Goal: Task Accomplishment & Management: Complete application form

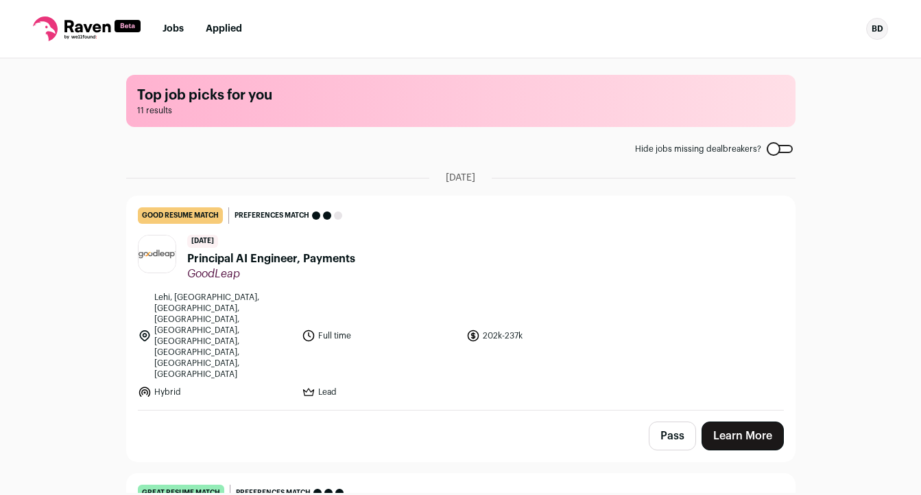
click at [331, 254] on span "Principal AI Engineer, Payments" at bounding box center [271, 258] width 168 height 16
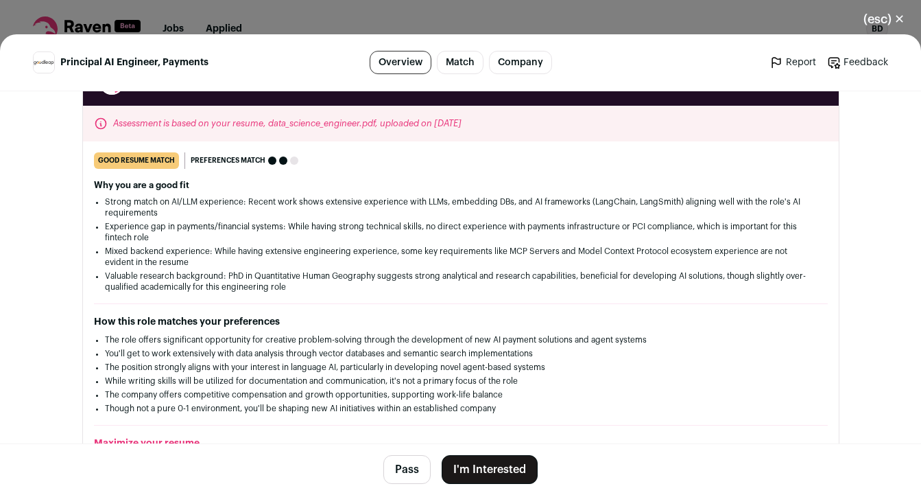
scroll to position [292, 0]
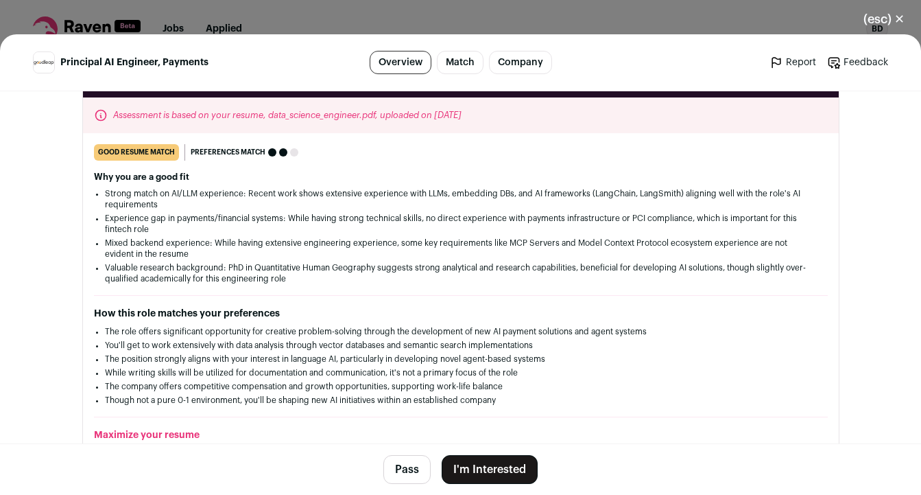
click at [492, 459] on button "I'm Interested" at bounding box center [490, 469] width 96 height 29
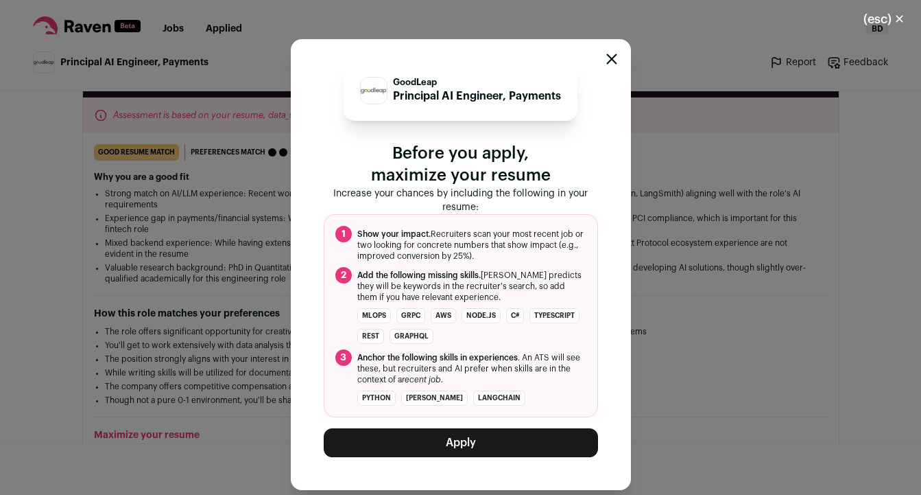
scroll to position [14, 0]
click at [518, 438] on button "Apply" at bounding box center [461, 442] width 274 height 29
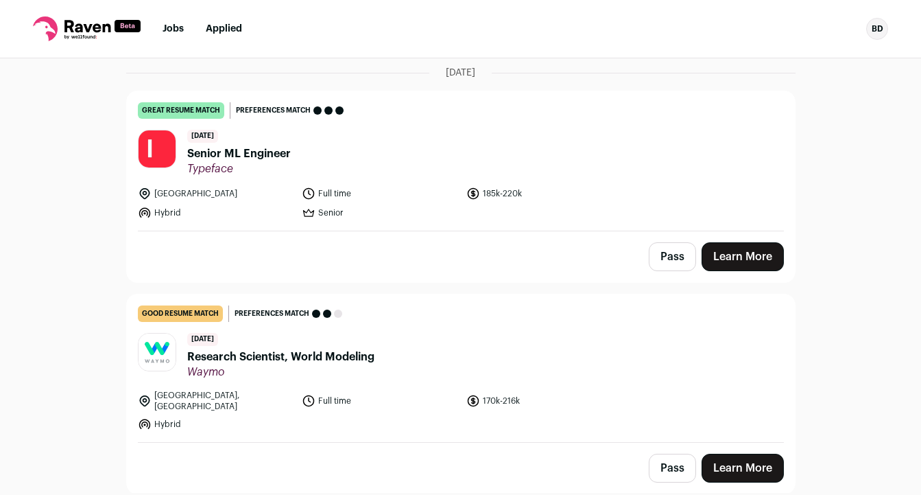
scroll to position [110, 0]
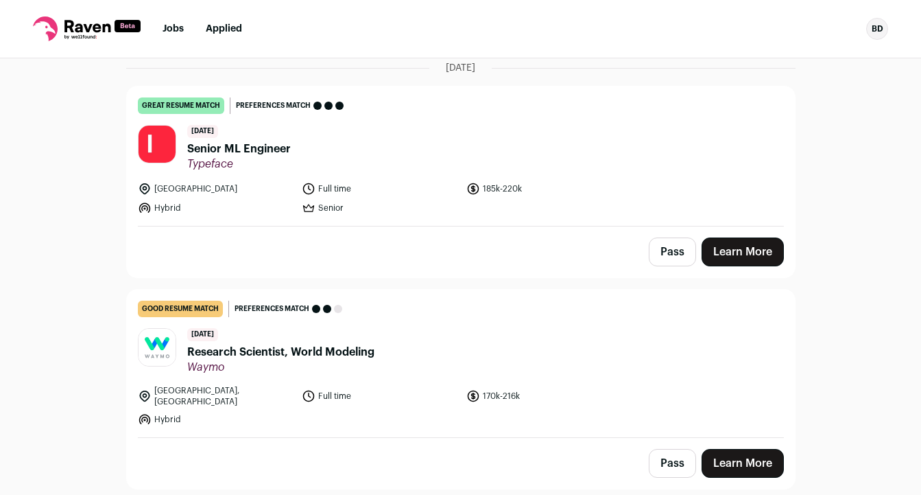
click at [288, 149] on span "Senior ML Engineer" at bounding box center [239, 149] width 104 height 16
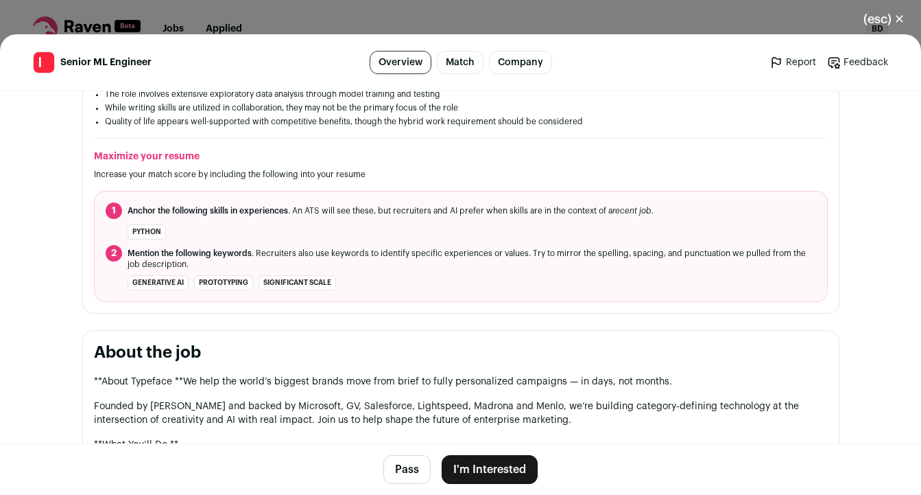
scroll to position [542, 0]
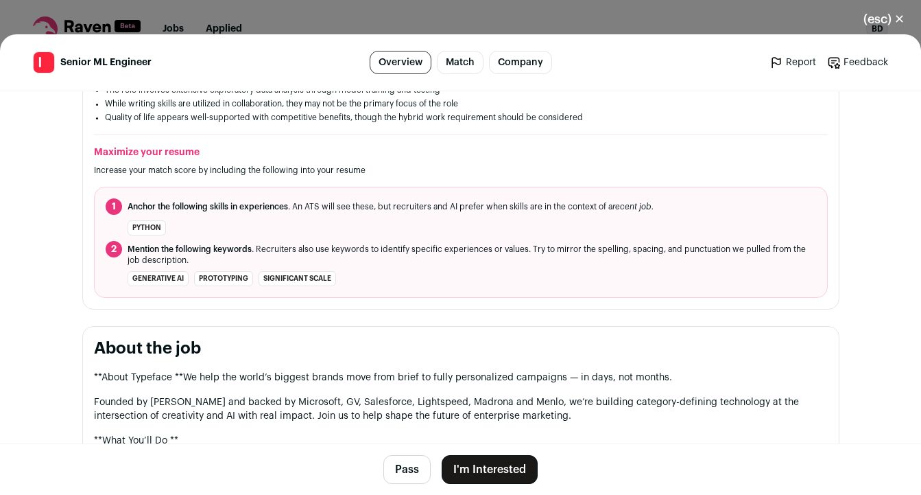
click at [498, 470] on button "I'm Interested" at bounding box center [490, 469] width 96 height 29
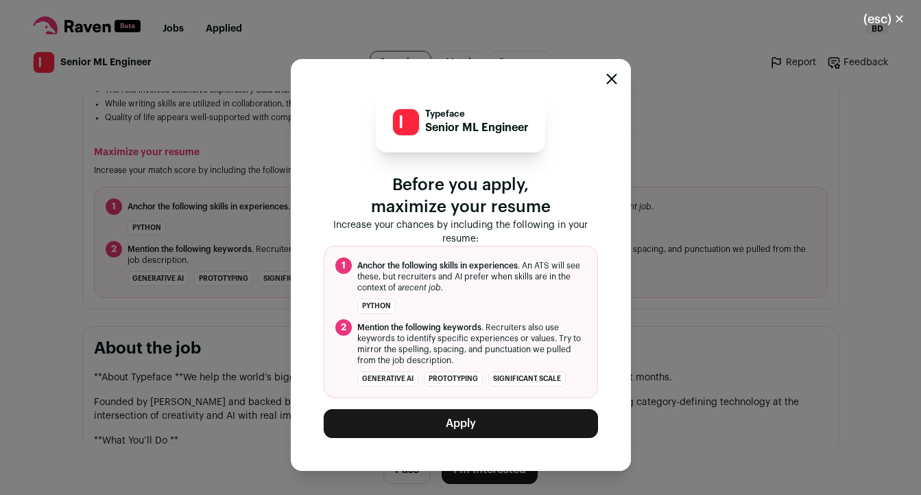
click at [459, 427] on button "Apply" at bounding box center [461, 423] width 274 height 29
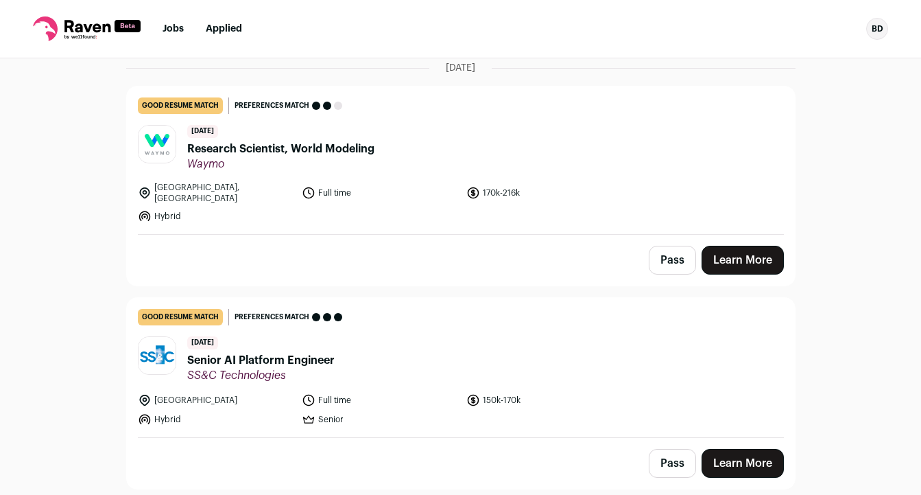
click at [350, 148] on span "Research Scientist, World Modeling" at bounding box center [280, 149] width 187 height 16
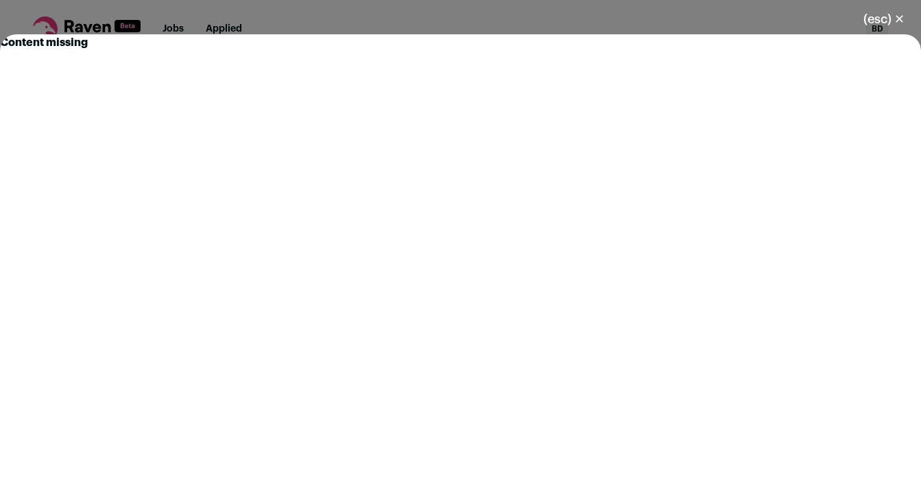
click at [893, 10] on button "(esc) ✕" at bounding box center [884, 19] width 74 height 30
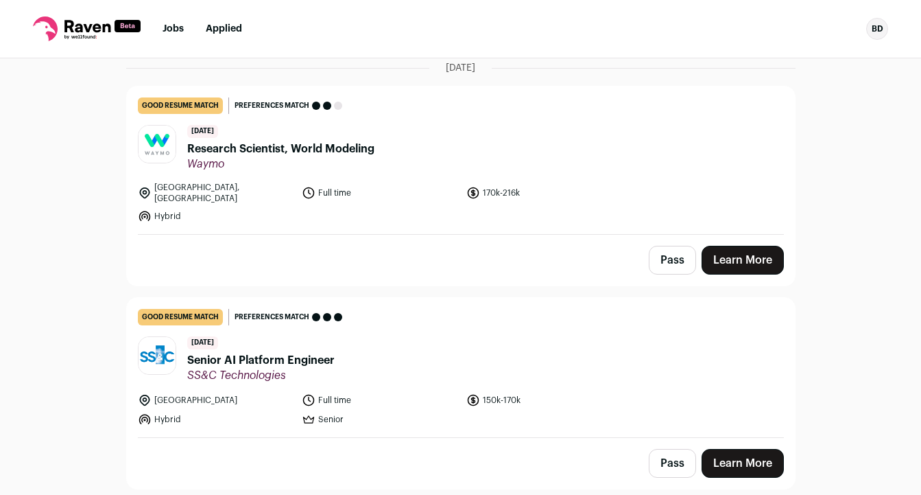
click at [268, 153] on span "Research Scientist, World Modeling" at bounding box center [280, 149] width 187 height 16
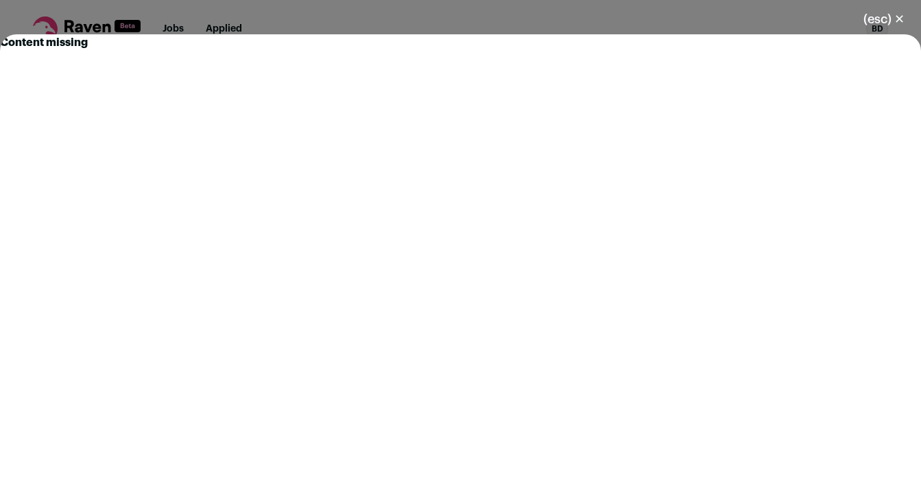
click at [891, 18] on button "(esc) ✕" at bounding box center [884, 19] width 74 height 30
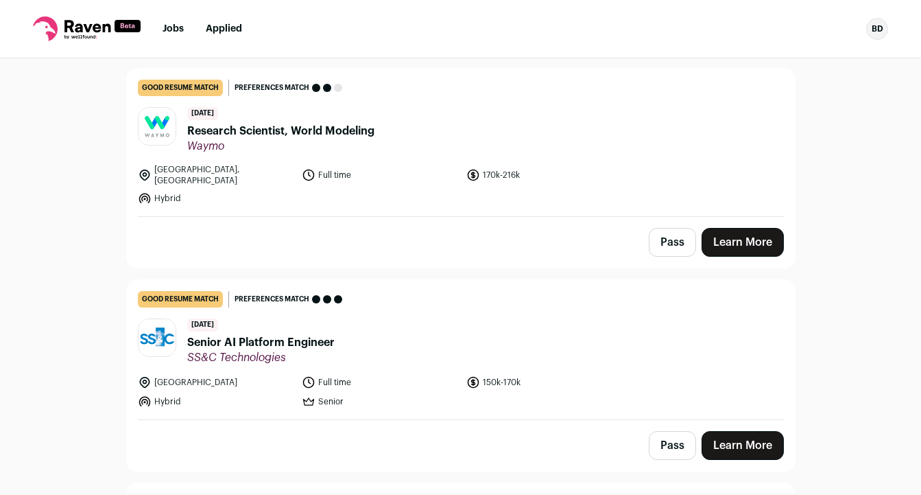
scroll to position [137, 0]
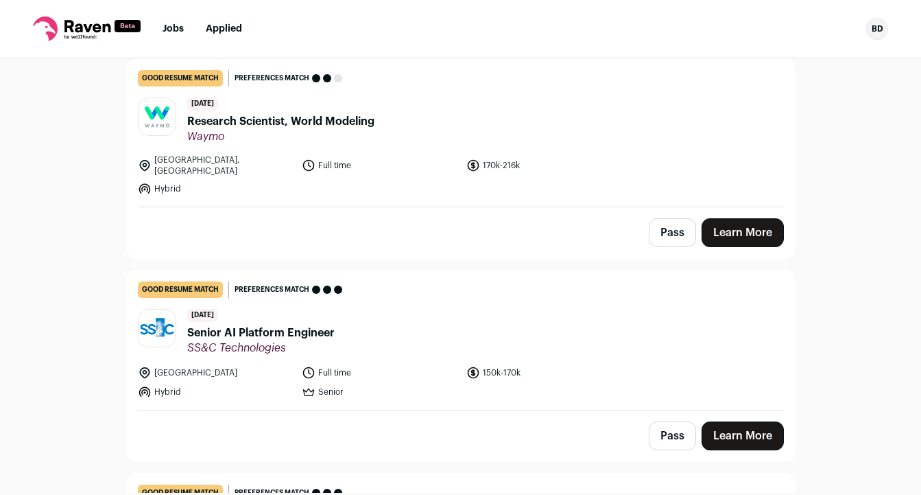
click at [738, 223] on link "Learn More" at bounding box center [743, 232] width 82 height 29
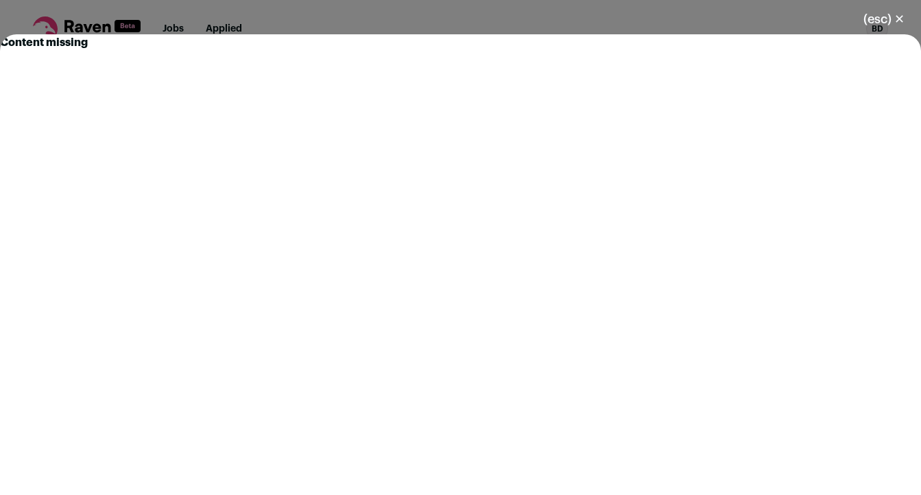
click at [897, 20] on button "(esc) ✕" at bounding box center [884, 19] width 74 height 30
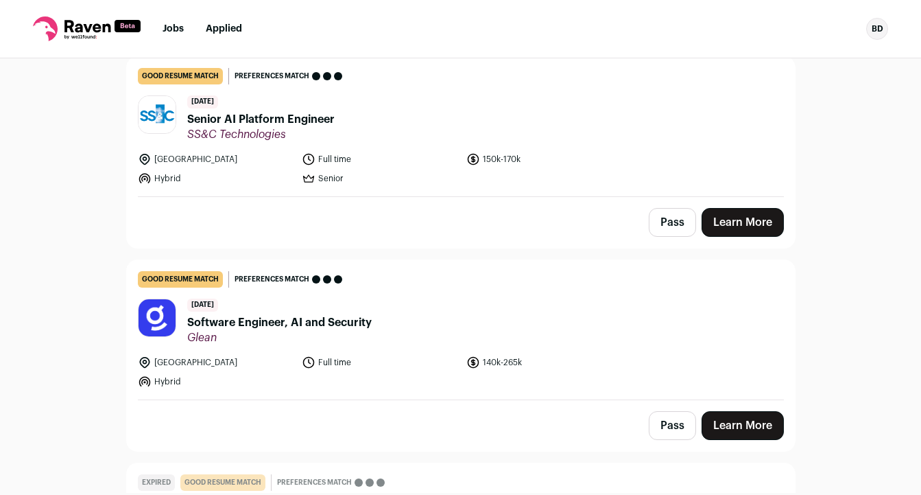
scroll to position [356, 0]
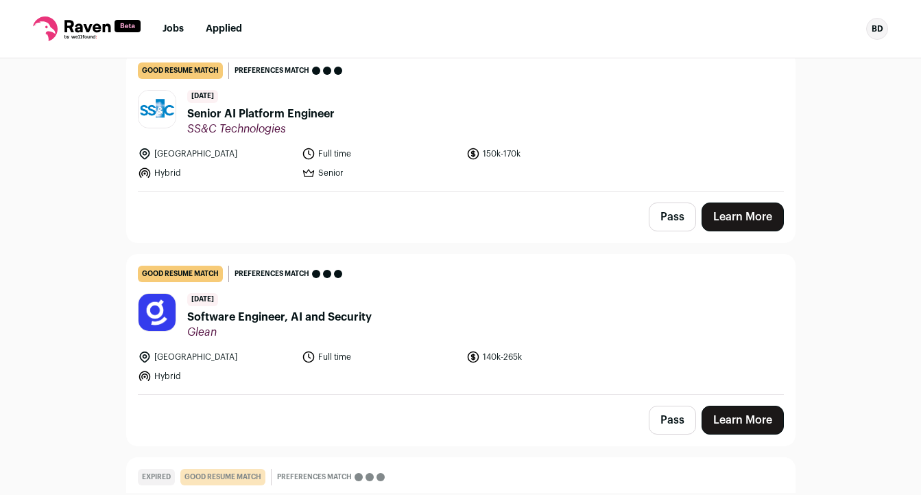
click at [751, 215] on link "Learn More" at bounding box center [743, 216] width 82 height 29
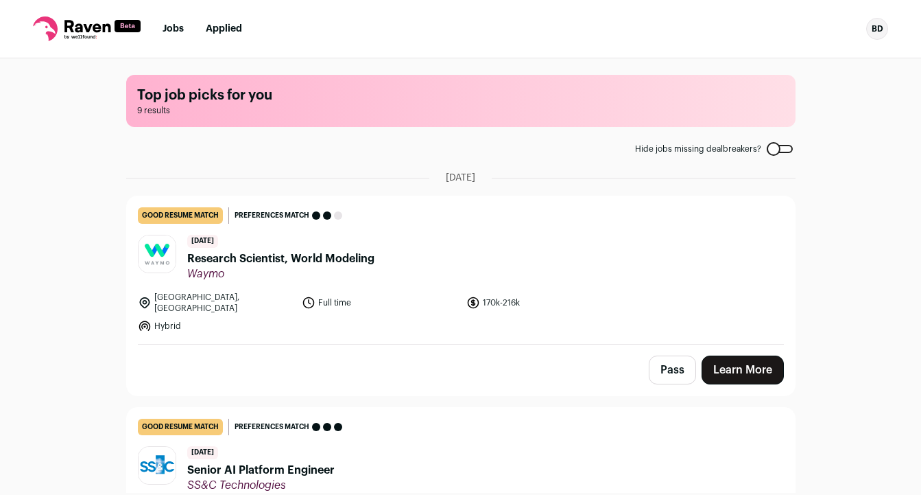
click at [349, 259] on span "Research Scientist, World Modeling" at bounding box center [280, 258] width 187 height 16
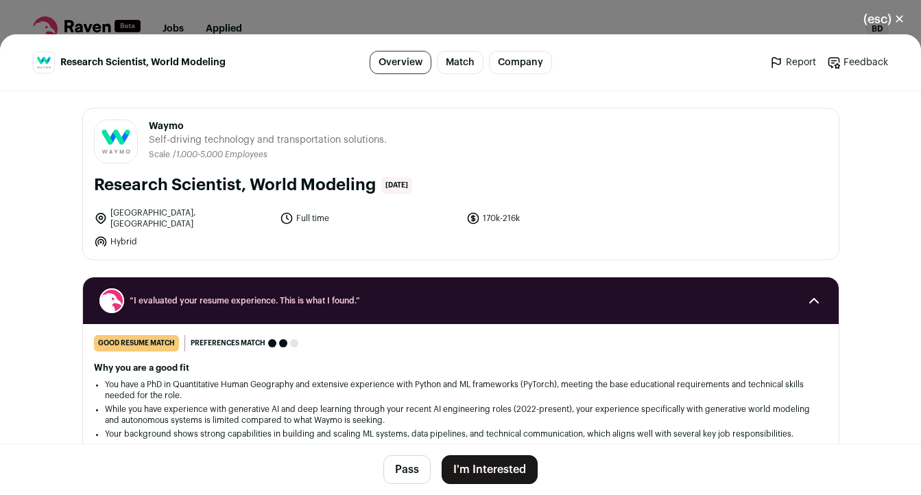
click at [897, 16] on button "(esc) ✕" at bounding box center [884, 19] width 74 height 30
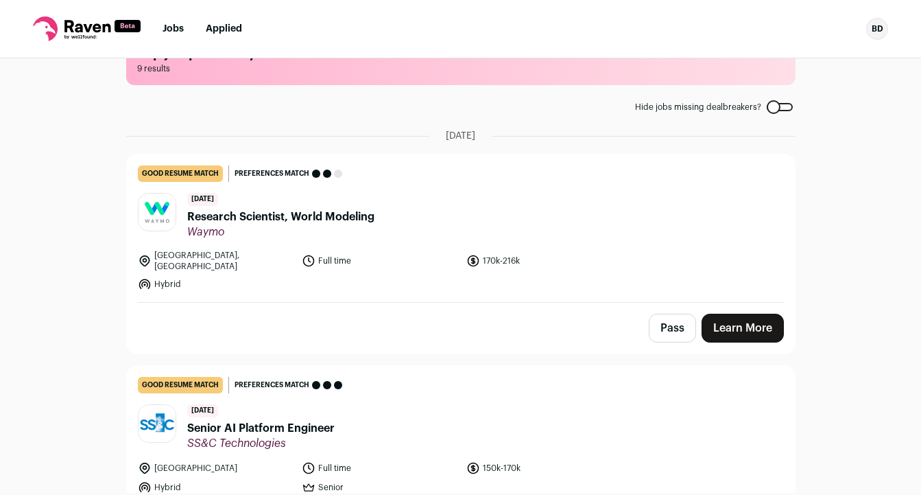
scroll to position [46, 0]
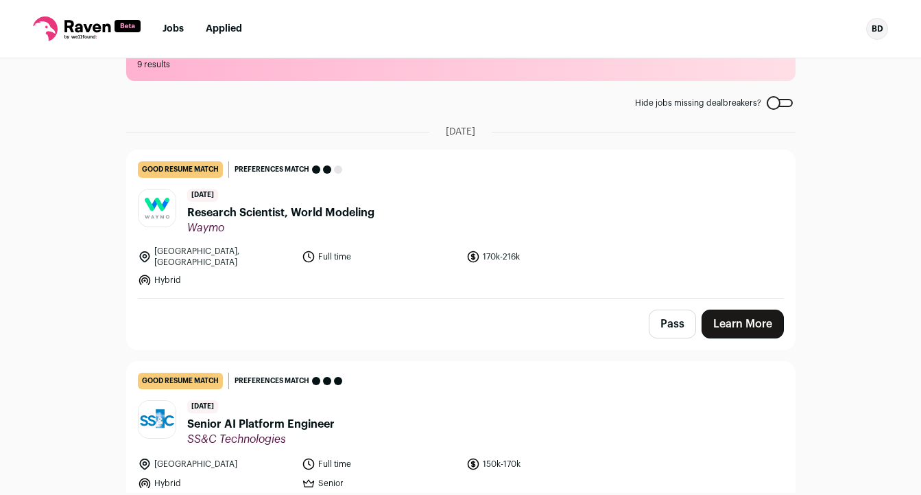
click at [360, 207] on span "Research Scientist, World Modeling" at bounding box center [280, 212] width 187 height 16
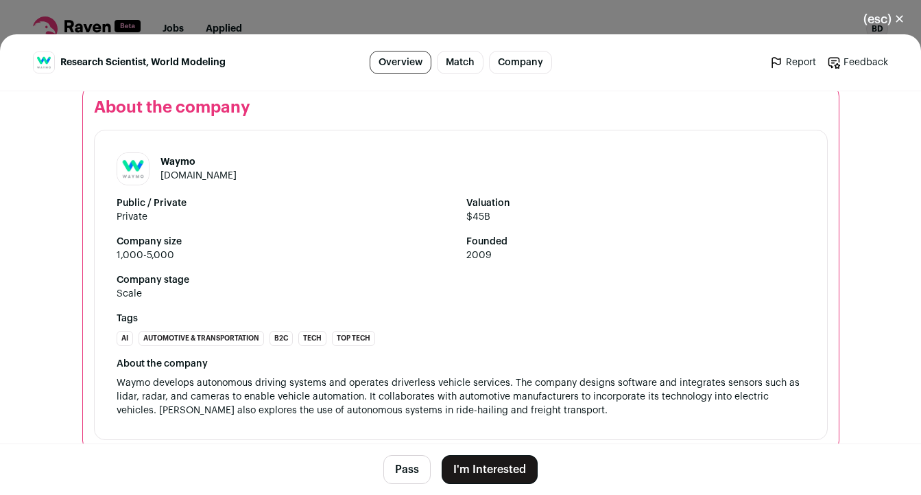
scroll to position [1470, 0]
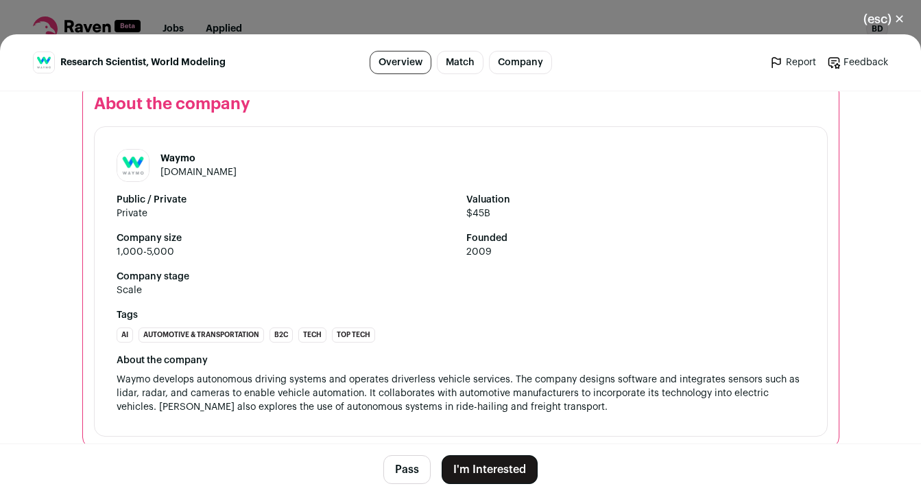
click at [511, 467] on button "I'm Interested" at bounding box center [490, 469] width 96 height 29
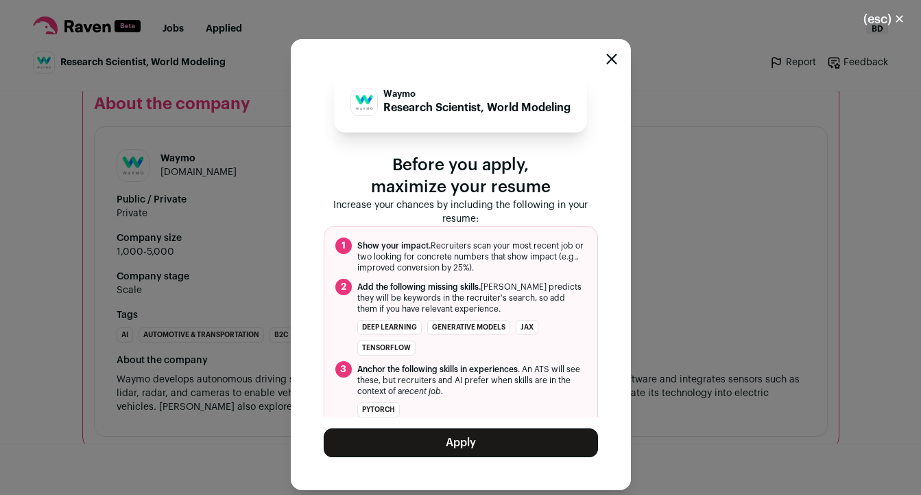
click at [487, 442] on button "Apply" at bounding box center [461, 442] width 274 height 29
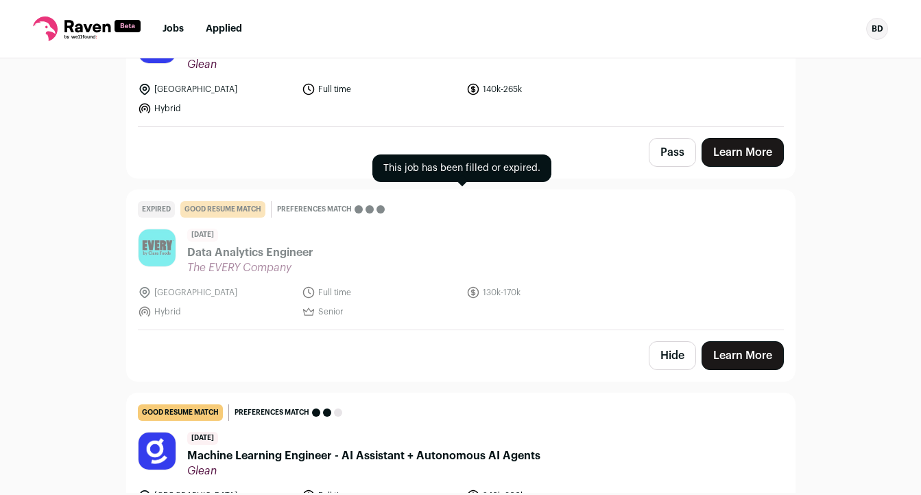
scroll to position [418, 0]
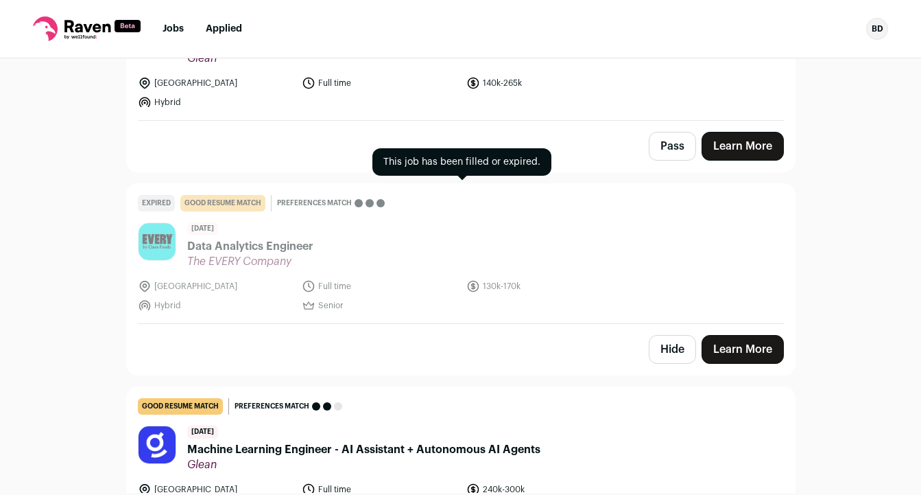
click at [298, 245] on span "Data Analytics Engineer" at bounding box center [250, 246] width 126 height 16
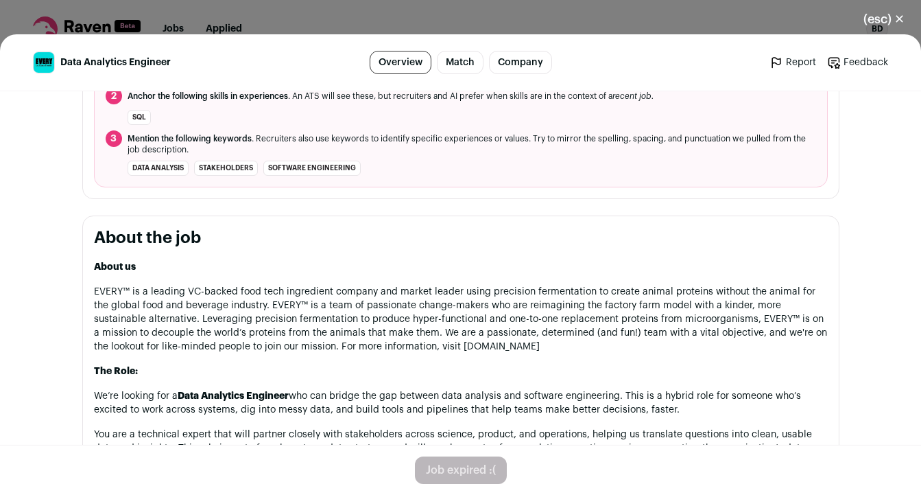
scroll to position [638, 0]
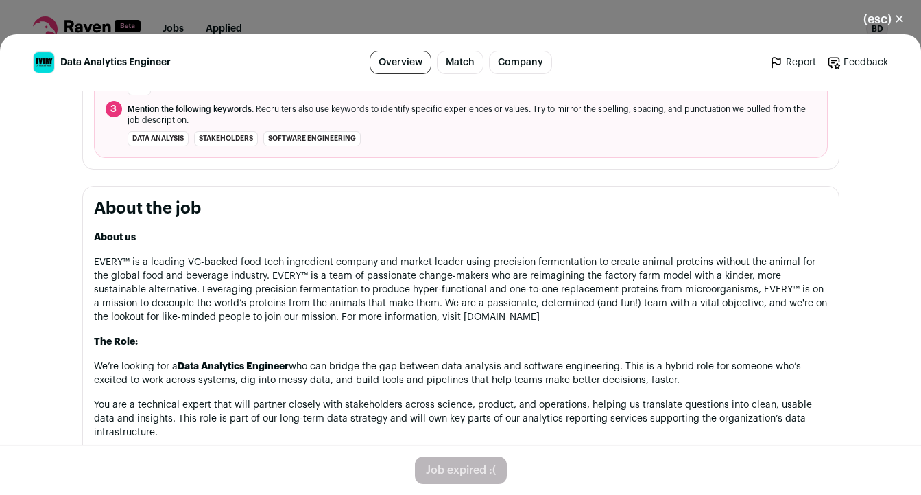
click at [903, 19] on button "(esc) ✕" at bounding box center [884, 19] width 74 height 30
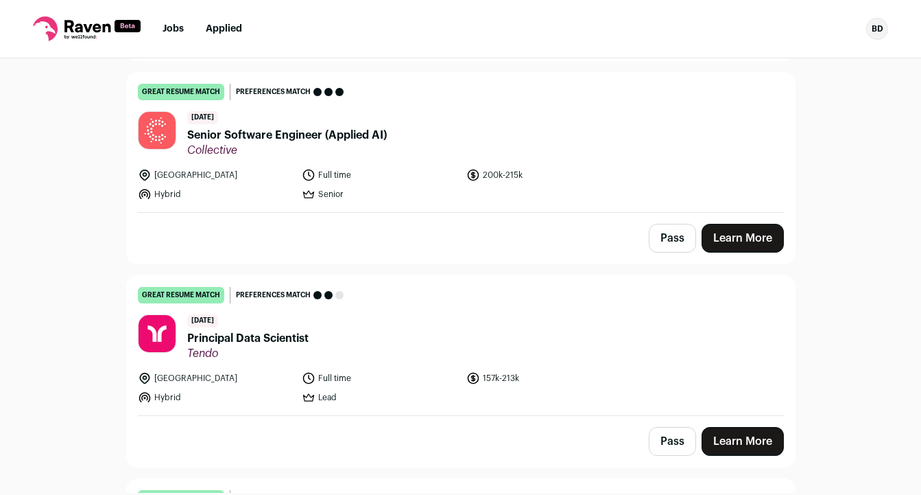
scroll to position [1137, 0]
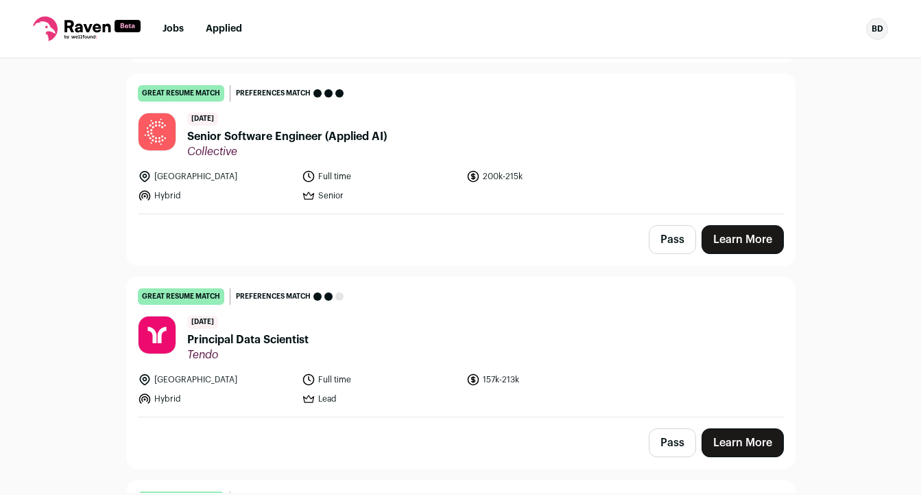
click at [436, 143] on header "[DATE] Senior Software Engineer (Applied AI) Collective" at bounding box center [461, 136] width 646 height 46
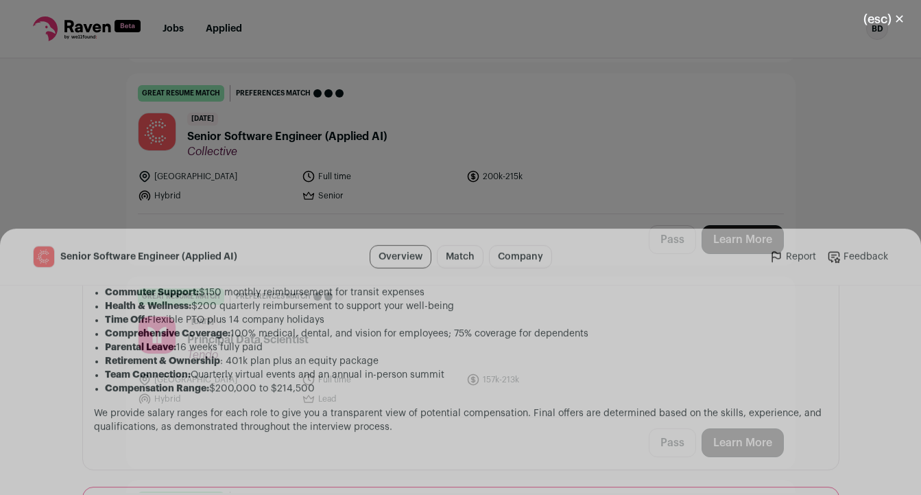
scroll to position [1513, 0]
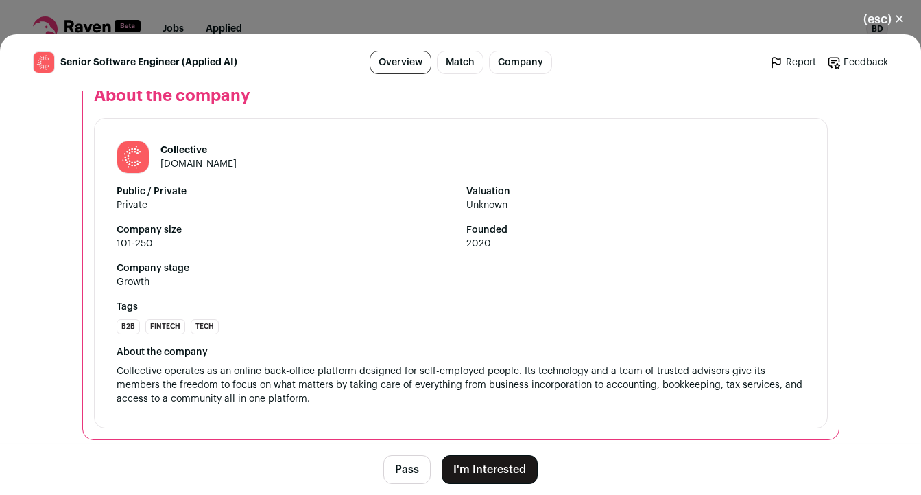
click at [501, 467] on button "I'm Interested" at bounding box center [490, 469] width 96 height 29
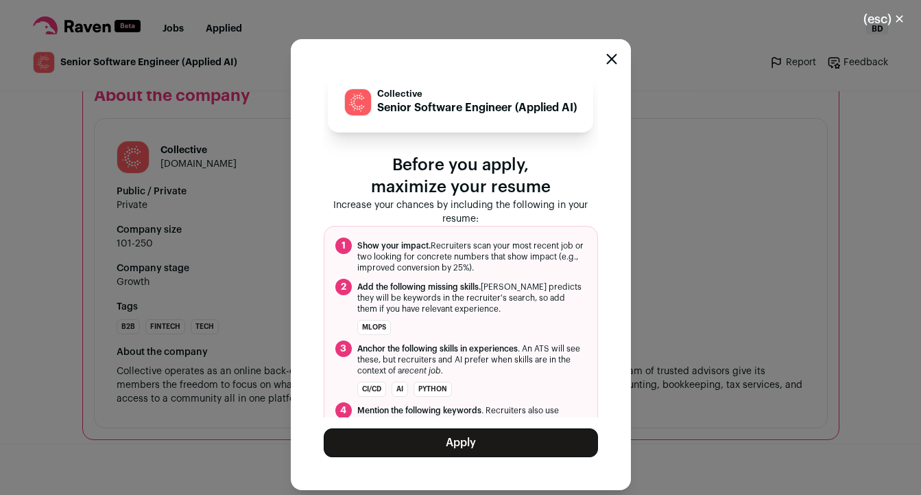
click at [480, 440] on button "Apply" at bounding box center [461, 442] width 274 height 29
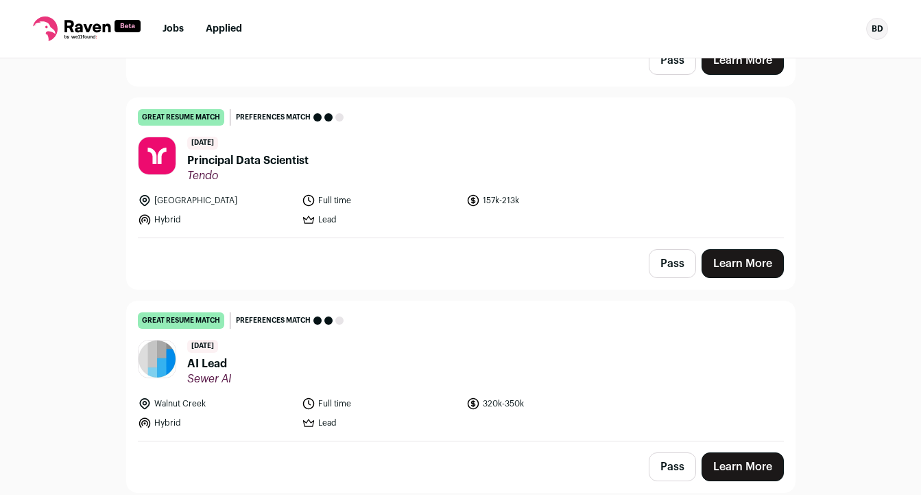
scroll to position [1113, 0]
